Goal: Task Accomplishment & Management: Complete application form

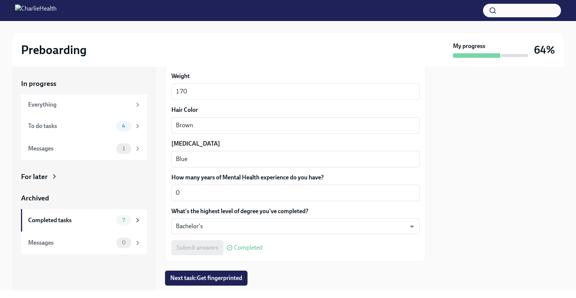
scroll to position [715, 0]
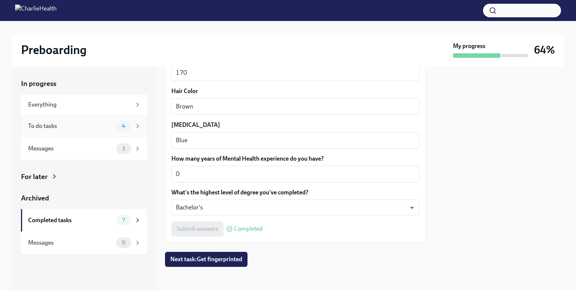
click at [79, 120] on div "To do tasks 4" at bounding box center [84, 126] width 126 height 23
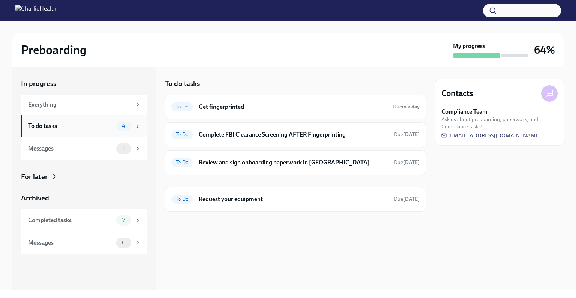
click at [83, 125] on div "To do tasks" at bounding box center [70, 126] width 85 height 8
click at [83, 214] on div "Completed tasks 7" at bounding box center [84, 220] width 126 height 23
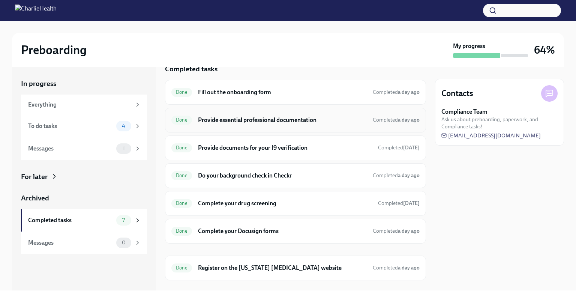
scroll to position [15, 0]
click at [216, 151] on div "Done Provide documents for your I9 verification Completed [DATE]" at bounding box center [295, 147] width 248 height 12
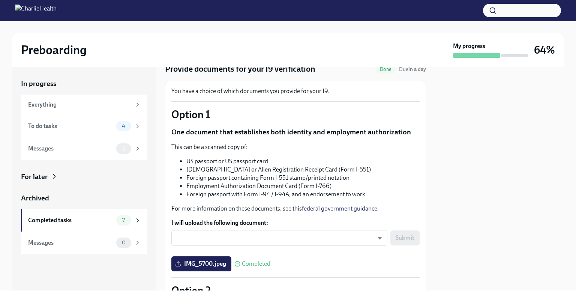
scroll to position [59, 0]
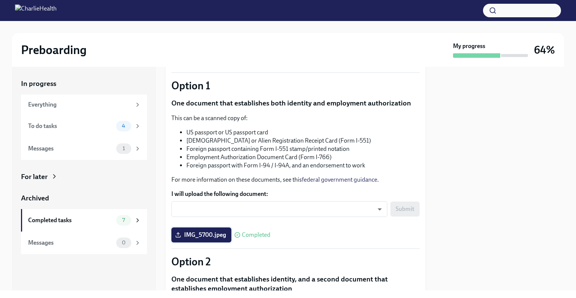
click at [210, 234] on span "IMG_5700.jpeg" at bounding box center [202, 235] width 50 height 8
click at [0, 0] on input "IMG_5700.jpeg" at bounding box center [0, 0] width 0 height 0
click at [222, 233] on span "IMG_5700.jpeg" at bounding box center [202, 235] width 50 height 8
click at [0, 0] on input "IMG_5700.jpeg" at bounding box center [0, 0] width 0 height 0
